Goal: Transaction & Acquisition: Purchase product/service

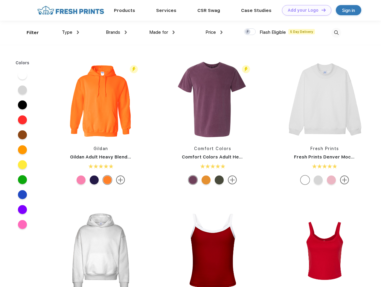
scroll to position [0, 0]
click at [304, 10] on link "Add your Logo Design Tool" at bounding box center [306, 10] width 49 height 10
click at [0, 0] on div "Design Tool" at bounding box center [0, 0] width 0 height 0
click at [321, 10] on link "Add your Logo Design Tool" at bounding box center [306, 10] width 49 height 10
click at [29, 33] on div "Filter" at bounding box center [33, 32] width 12 height 7
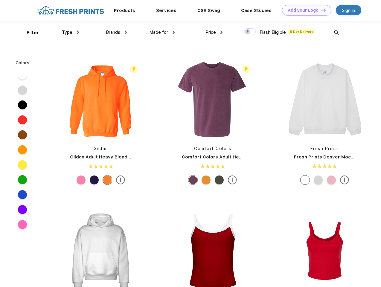
click at [71, 32] on span "Type" at bounding box center [67, 32] width 10 height 5
click at [116, 32] on span "Brands" at bounding box center [113, 32] width 14 height 5
click at [162, 32] on span "Made for" at bounding box center [158, 32] width 19 height 5
click at [214, 32] on span "Price" at bounding box center [210, 32] width 10 height 5
click at [250, 32] on div at bounding box center [250, 31] width 12 height 7
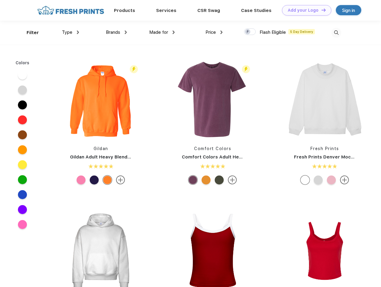
click at [248, 32] on input "checkbox" at bounding box center [246, 30] width 4 height 4
click at [336, 33] on img at bounding box center [336, 33] width 10 height 10
